Goal: Task Accomplishment & Management: Use online tool/utility

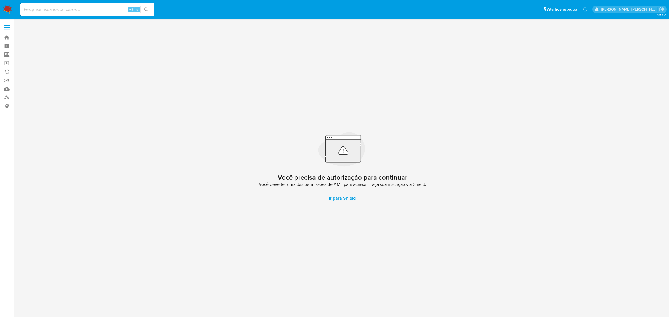
click at [76, 8] on input at bounding box center [87, 9] width 134 height 7
paste input "pTod7zEY6vxG0EFqCfoHBGiF"
type input "pTod7zEY6vxG0EFqCfoHBGiF"
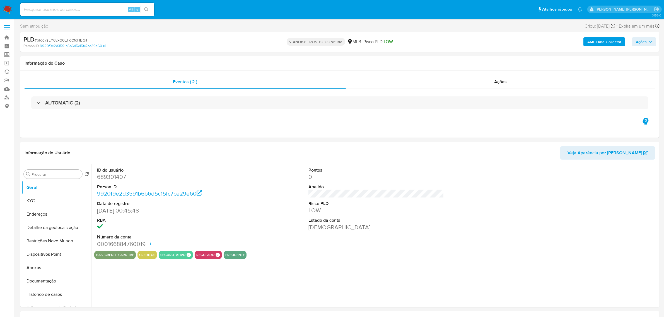
select select "10"
click at [40, 285] on button "Documentação" at bounding box center [53, 281] width 65 height 13
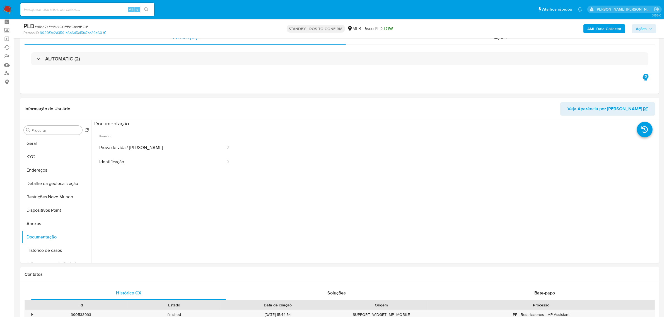
scroll to position [35, 0]
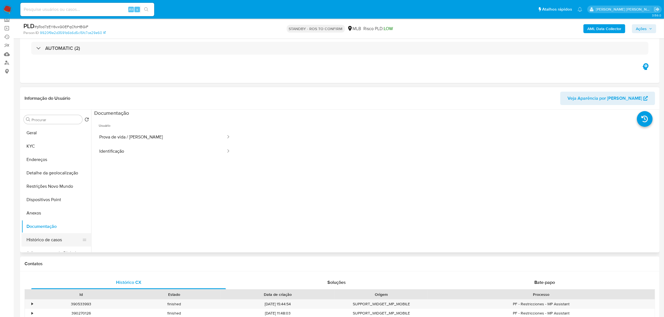
click at [45, 238] on button "Histórico de casos" at bounding box center [53, 239] width 65 height 13
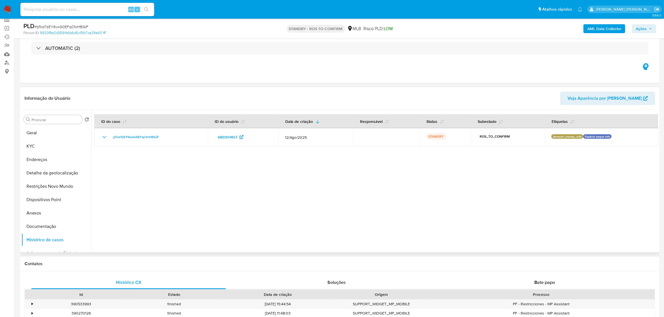
scroll to position [0, 0]
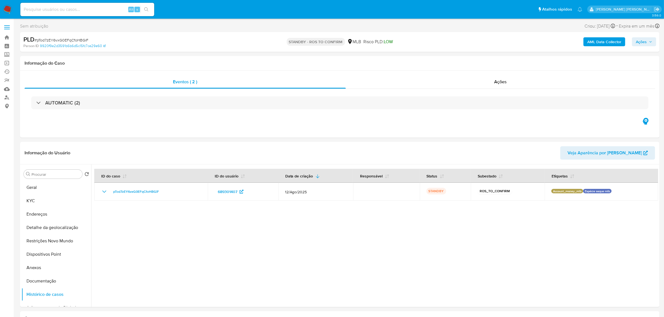
click at [6, 26] on label at bounding box center [7, 27] width 14 height 12
click at [0, 0] on input "checkbox" at bounding box center [0, 0] width 0 height 0
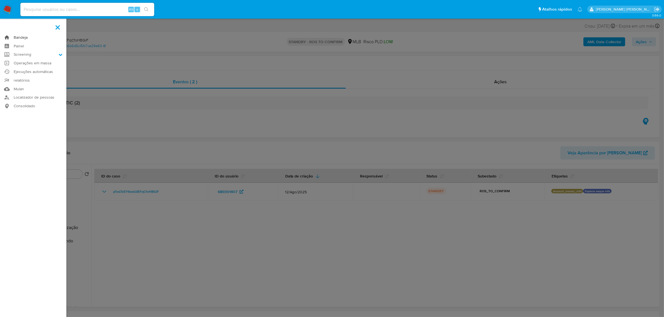
click at [20, 36] on link "Bandeja" at bounding box center [33, 37] width 66 height 9
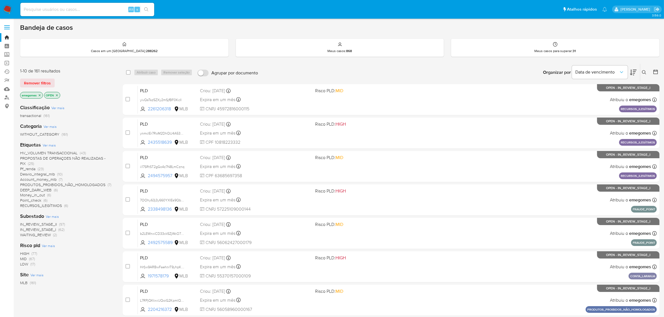
click at [642, 69] on button at bounding box center [644, 72] width 9 height 7
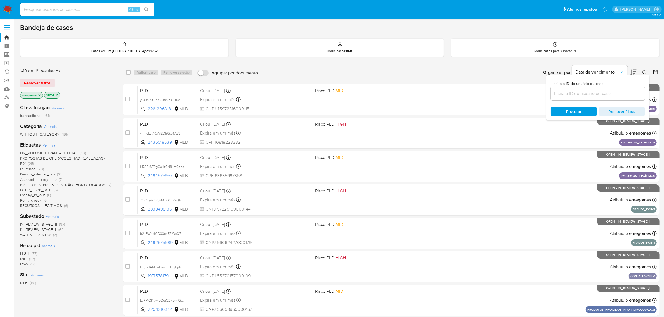
click at [584, 95] on input at bounding box center [598, 93] width 94 height 7
type input "pTod7zEY6vxG0EFqCfoHBGiF"
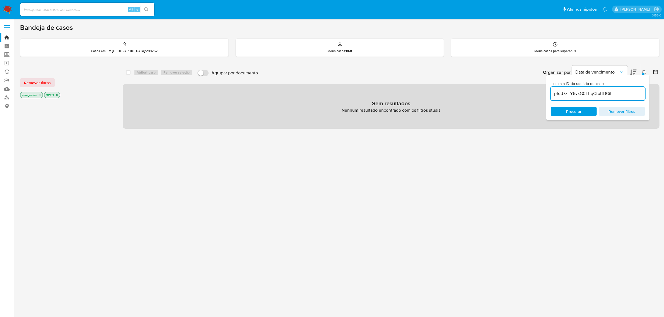
click at [40, 95] on icon "close-filter" at bounding box center [40, 95] width 2 height 2
click at [35, 95] on p "OPEN" at bounding box center [28, 95] width 16 height 6
click at [34, 95] on icon "close-filter" at bounding box center [32, 94] width 3 height 3
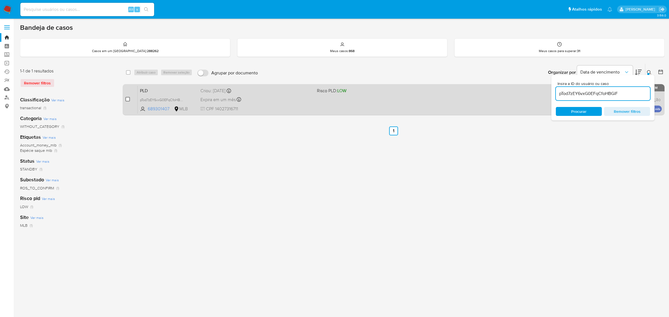
click at [128, 97] on input "checkbox" at bounding box center [128, 99] width 4 height 4
checkbox input "true"
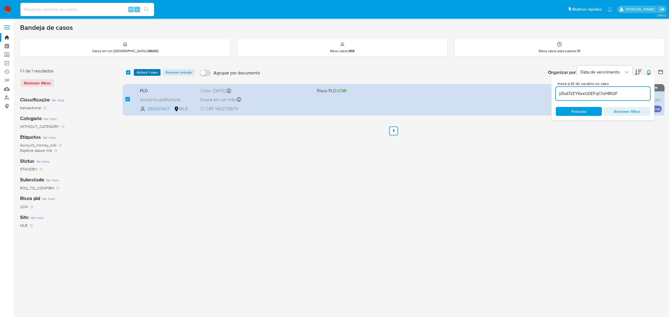
click at [146, 72] on span "Atribuir 1 caso" at bounding box center [147, 73] width 21 height 6
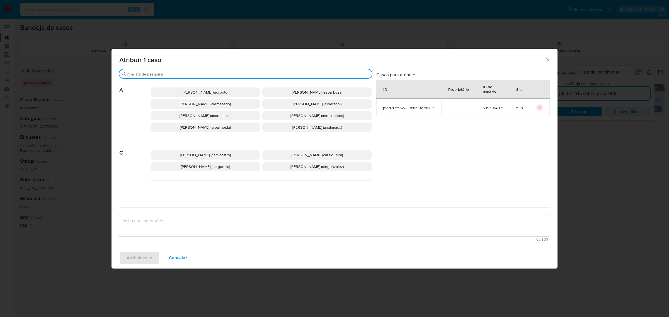
click at [175, 74] on input "Procurar" at bounding box center [248, 74] width 243 height 5
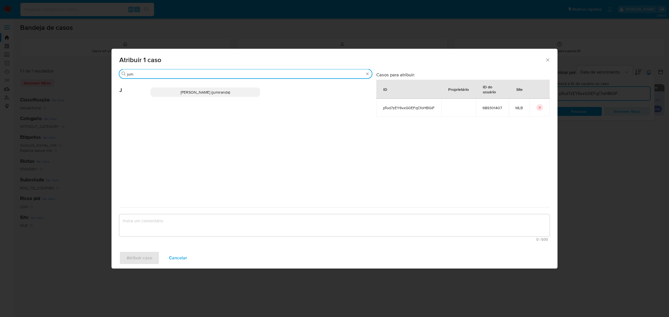
type input "jum"
click at [213, 92] on span "Juliane Cavalcante Miranda (jumiranda)" at bounding box center [205, 93] width 49 height 6
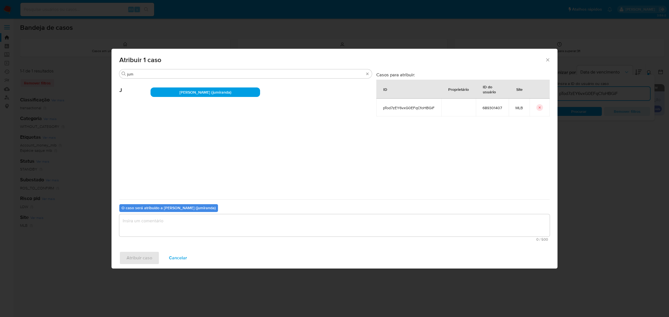
click at [187, 229] on textarea "assign-modal" at bounding box center [334, 226] width 431 height 22
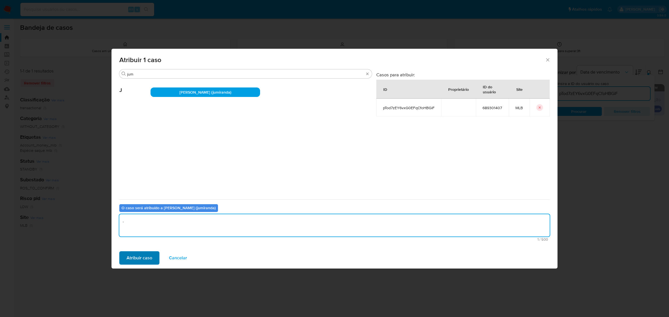
type textarea "."
click at [132, 257] on span "Atribuir caso" at bounding box center [140, 258] width 26 height 12
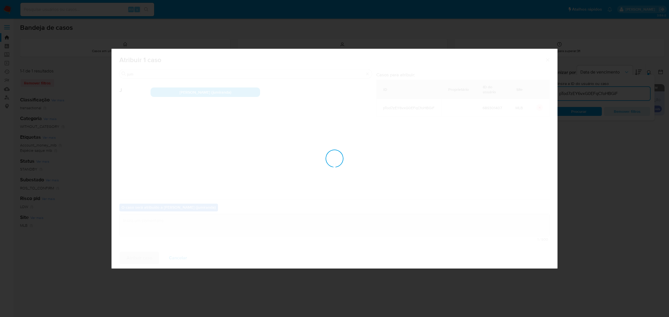
checkbox input "false"
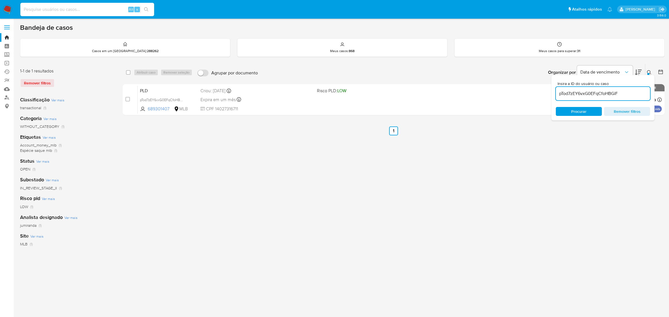
click at [55, 9] on input at bounding box center [87, 9] width 134 height 7
paste input "VBhLd2sZmvxed14gv6PeQ8SF"
type input "VBhLd2sZmvxed14gv6PeQ8SF"
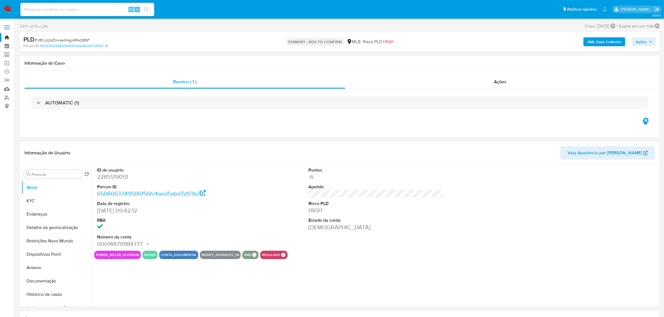
select select "10"
